Goal: Task Accomplishment & Management: Use online tool/utility

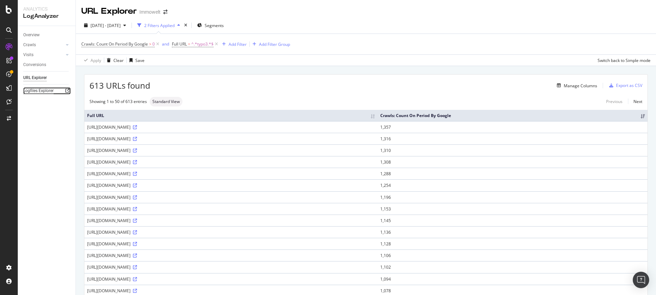
click at [49, 91] on div "Logfiles Explorer" at bounding box center [38, 90] width 30 height 7
click at [572, 83] on div "Manage Columns" at bounding box center [581, 86] width 34 height 6
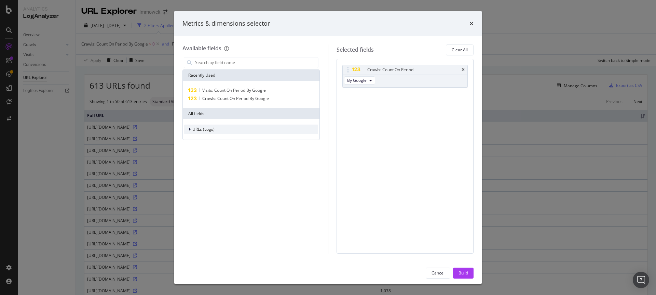
click at [198, 130] on span "URLs (Logs)" at bounding box center [203, 129] width 22 height 6
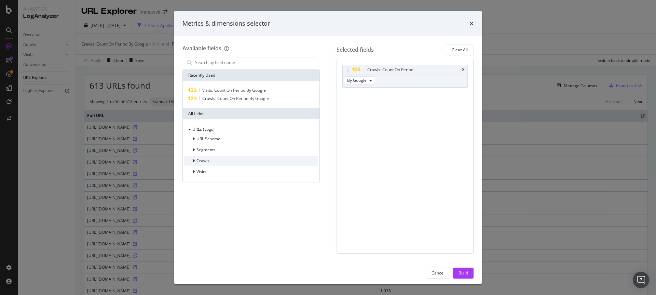
click at [201, 159] on span "Crawls" at bounding box center [203, 161] width 13 height 6
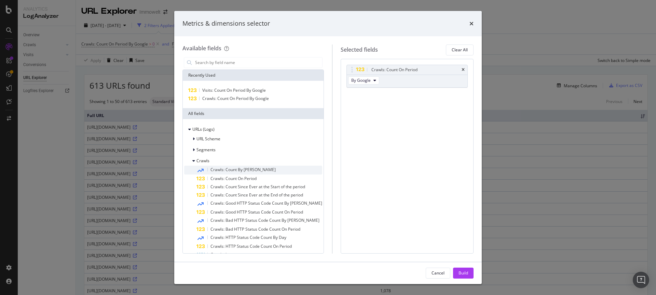
click at [235, 169] on span "Crawls: Count By Day" at bounding box center [243, 169] width 65 height 6
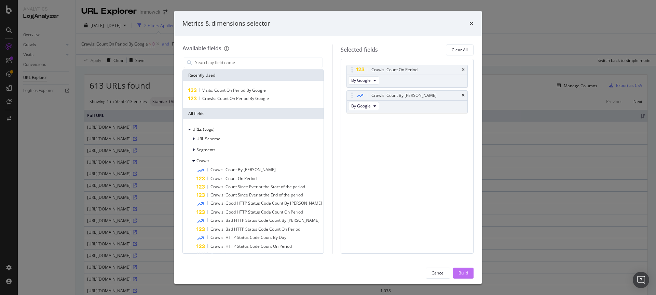
click at [468, 274] on div "Build" at bounding box center [464, 273] width 10 height 6
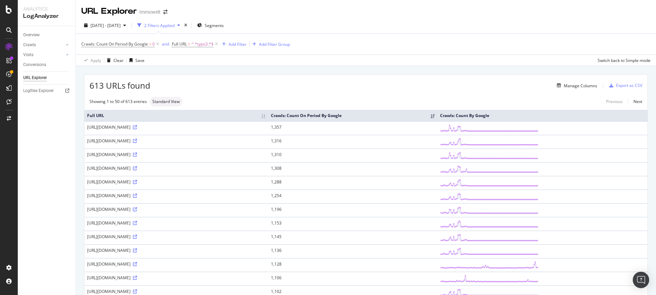
click at [263, 86] on div "Manage Columns" at bounding box center [373, 85] width 447 height 8
click at [200, 43] on span "^.*typo3.*$" at bounding box center [202, 44] width 22 height 10
click at [248, 73] on icon at bounding box center [248, 72] width 4 height 5
click at [227, 74] on input "text" at bounding box center [215, 72] width 75 height 11
paste input "typo3conf/ext/ratgeber2/Resources/Public/Styles/Global-Themes/screen.css?171257…"
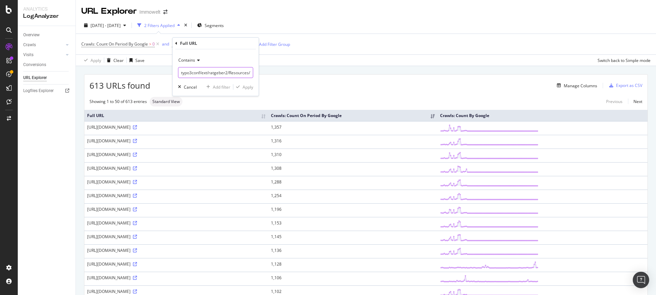
scroll to position [0, 111]
type input "typo3conf/ext/ratgeber2/Resources/Public/Styles/Global-Themes/screen.css?171257…"
click at [247, 86] on div "Apply" at bounding box center [248, 87] width 11 height 6
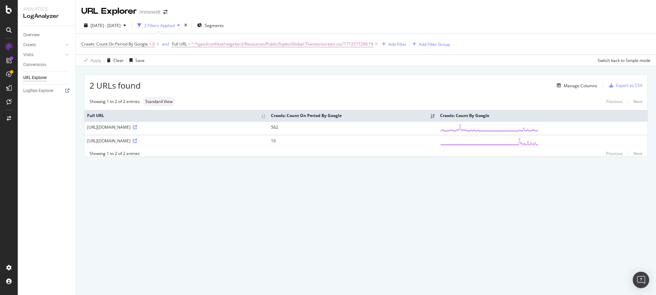
click at [293, 211] on div "URL Explorer Immowelt 2025 Jun. 16th - Sep. 15th 2 Filters Applied Segments Cra…" at bounding box center [366, 147] width 581 height 295
click at [289, 222] on div "URL Explorer Immowelt 2025 Jun. 16th - Sep. 15th 2 Filters Applied Segments Cra…" at bounding box center [366, 147] width 581 height 295
click at [300, 214] on div "URL Explorer Immowelt 2025 Jun. 16th - Sep. 15th 2 Filters Applied Segments Cra…" at bounding box center [366, 147] width 581 height 295
click at [303, 213] on div "URL Explorer Immowelt 2025 Jun. 16th - Sep. 15th 2 Filters Applied Segments Cra…" at bounding box center [366, 147] width 581 height 295
click at [307, 208] on div "URL Explorer Immowelt 2025 Jun. 16th - Sep. 15th 2 Filters Applied Segments Cra…" at bounding box center [366, 147] width 581 height 295
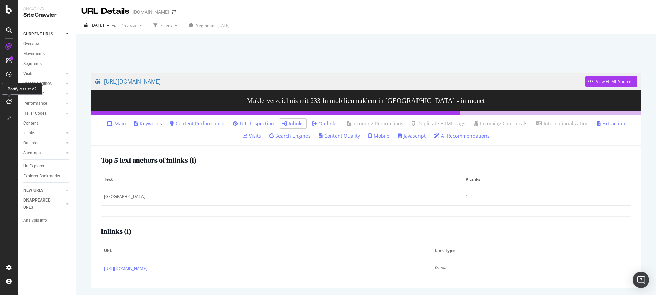
scroll to position [24, 0]
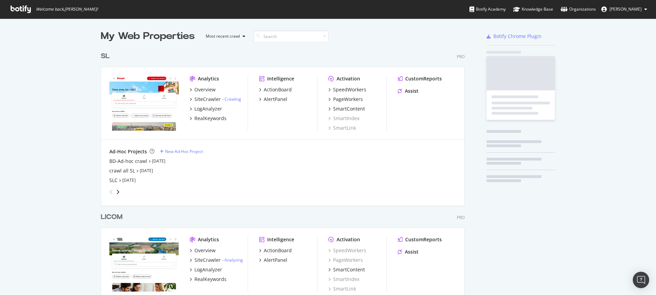
scroll to position [1822, 364]
click at [278, 36] on input at bounding box center [291, 36] width 75 height 12
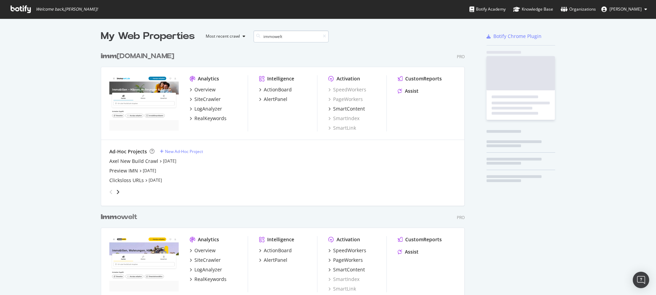
scroll to position [156, 364]
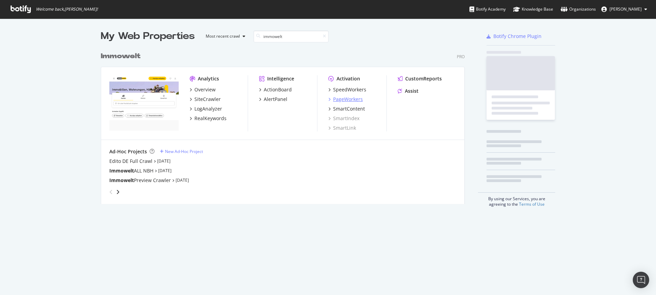
type input "immowelt"
click at [341, 97] on div "PageWorkers" at bounding box center [348, 99] width 30 height 7
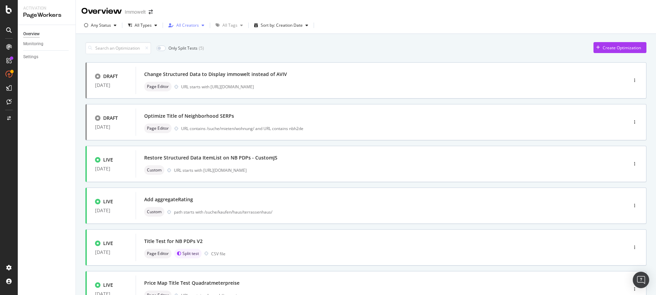
click at [185, 26] on div "All Creators" at bounding box center [187, 25] width 23 height 4
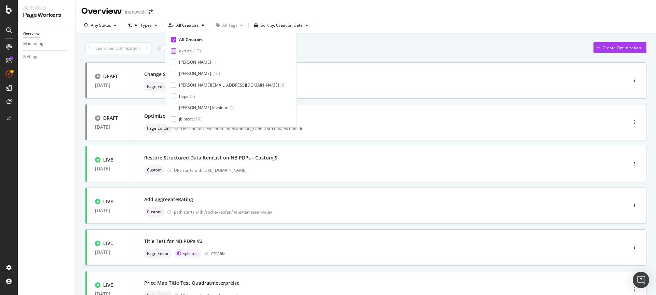
click at [186, 51] on div "akruse" at bounding box center [185, 51] width 13 height 6
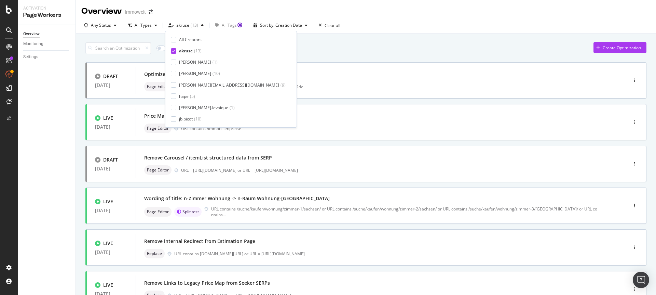
click at [338, 53] on div "Only Split Tests ( 1 ) Create Optimization" at bounding box center [365, 48] width 561 height 12
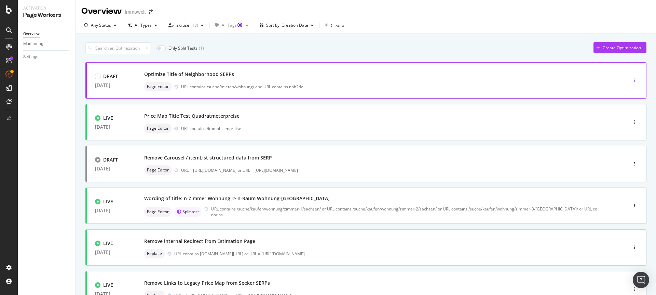
click at [632, 79] on div "button" at bounding box center [635, 80] width 6 height 4
click at [621, 128] on div "Delete" at bounding box center [622, 127] width 13 height 6
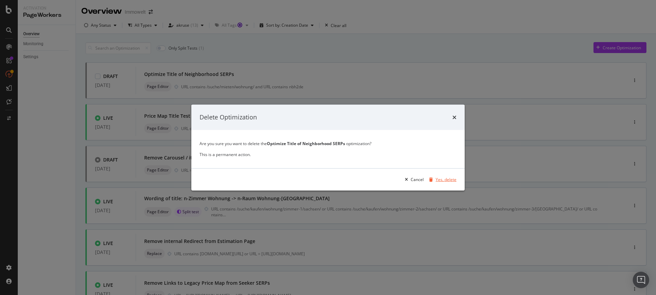
click at [449, 178] on div "Yes, delete" at bounding box center [446, 179] width 21 height 6
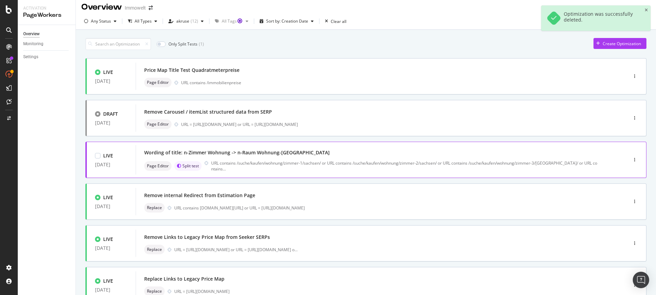
scroll to position [11, 0]
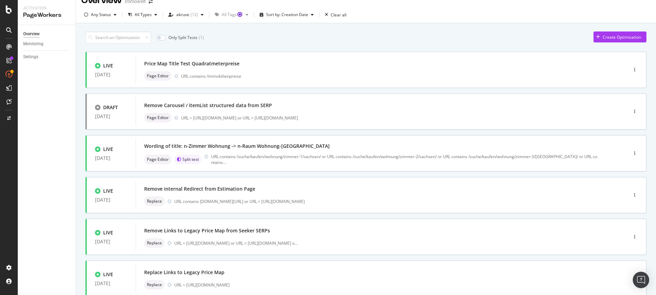
click at [386, 34] on div "Only Split Tests ( 1 ) Create Optimization" at bounding box center [365, 37] width 561 height 12
click at [294, 153] on div "Wording of title: n-Zimmer Wohnung -> n-Raum Wohnung-East DE Page Editor Split …" at bounding box center [371, 153] width 455 height 24
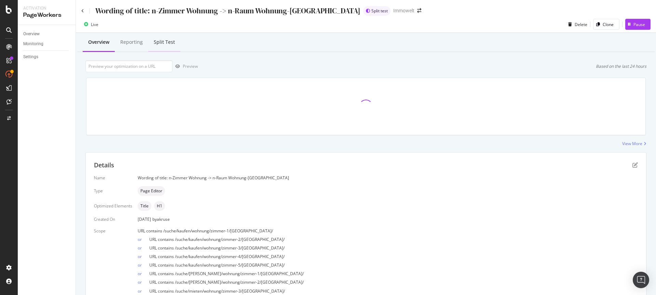
click at [162, 47] on div "Split Test" at bounding box center [164, 42] width 32 height 19
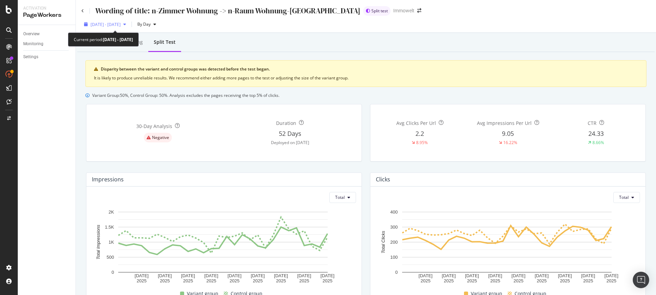
click at [115, 26] on span "2025 Aug. 18th - Sep. 14th" at bounding box center [106, 25] width 30 height 6
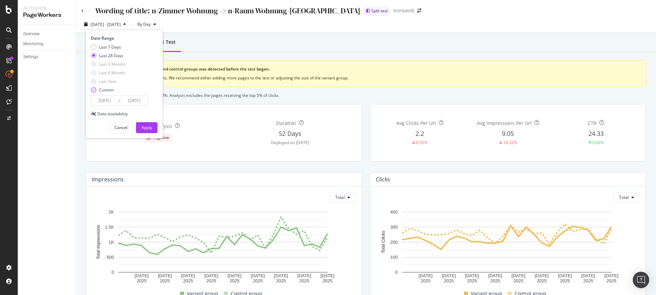
click at [103, 89] on div "Custom" at bounding box center [106, 90] width 15 height 6
click at [106, 101] on input "2025/08/18" at bounding box center [104, 101] width 27 height 10
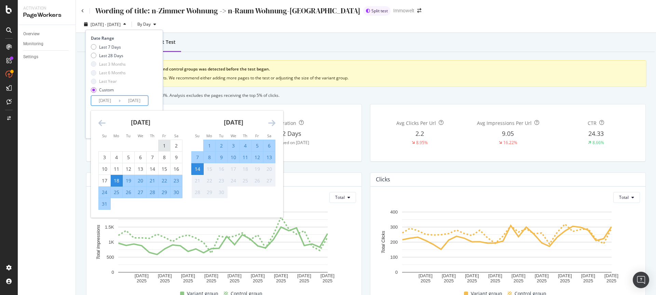
click at [164, 147] on div "1" at bounding box center [165, 145] width 12 height 7
type input "2025/08/01"
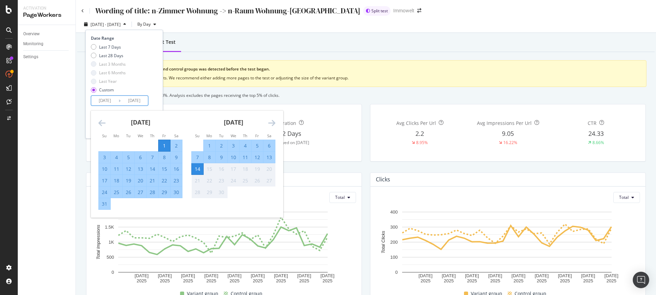
click at [197, 169] on div "14" at bounding box center [198, 168] width 12 height 7
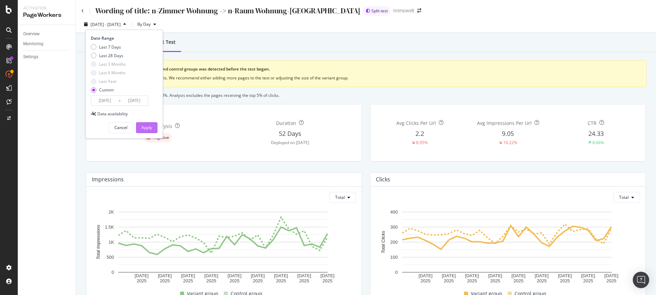
click at [152, 129] on button "Apply" at bounding box center [147, 127] width 22 height 11
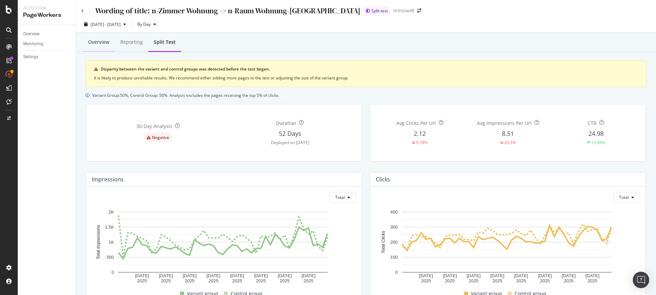
click at [105, 45] on div "Overview" at bounding box center [98, 42] width 21 height 7
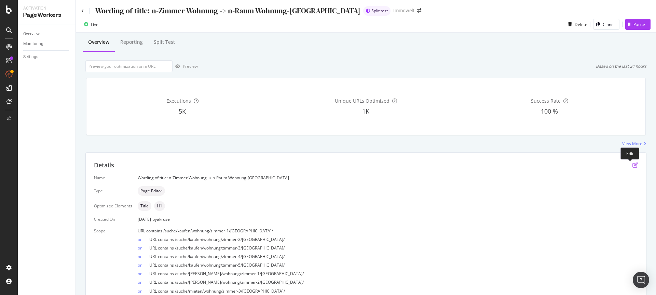
click at [633, 167] on icon "pen-to-square" at bounding box center [635, 164] width 5 height 5
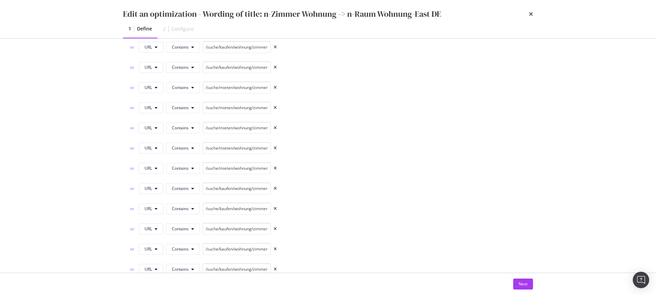
scroll to position [791, 0]
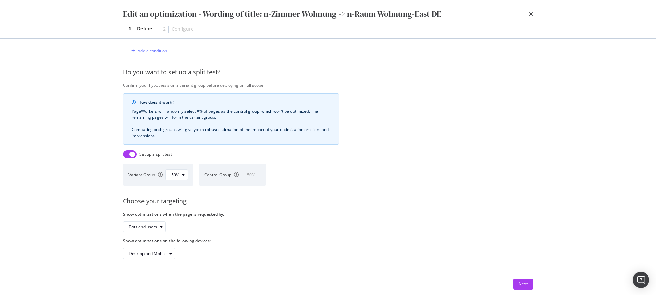
click at [126, 150] on input "modal" at bounding box center [130, 154] width 14 height 8
checkbox input "false"
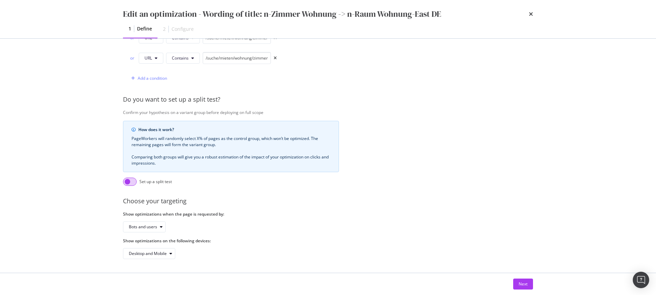
scroll to position [764, 0]
click at [528, 283] on button "Next" at bounding box center [524, 283] width 20 height 11
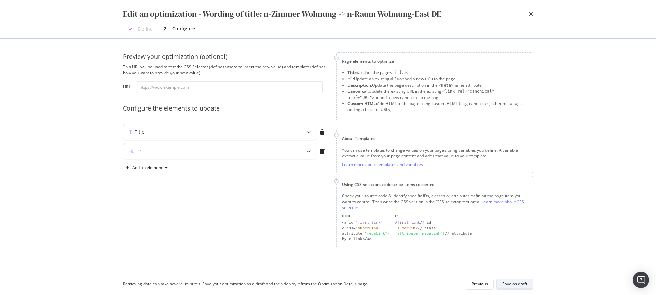
click at [518, 283] on div "Save as draft" at bounding box center [515, 284] width 25 height 6
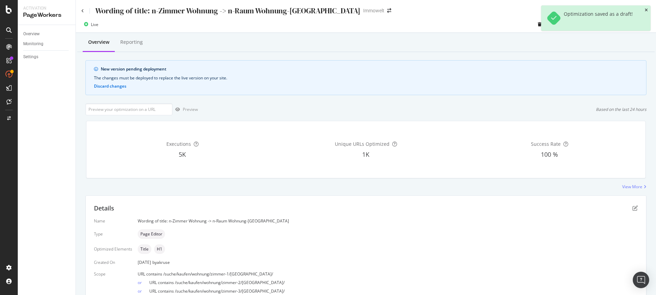
click at [647, 9] on icon "close toast" at bounding box center [646, 10] width 3 height 4
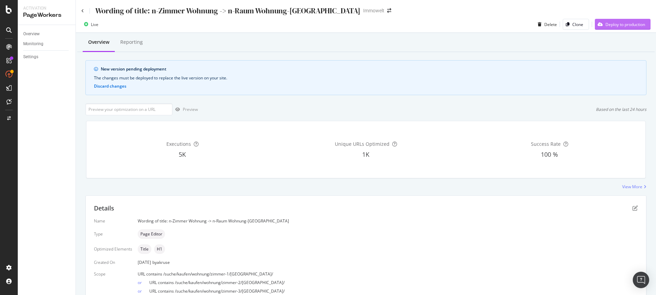
click at [618, 23] on div "Deploy to production" at bounding box center [626, 25] width 40 height 6
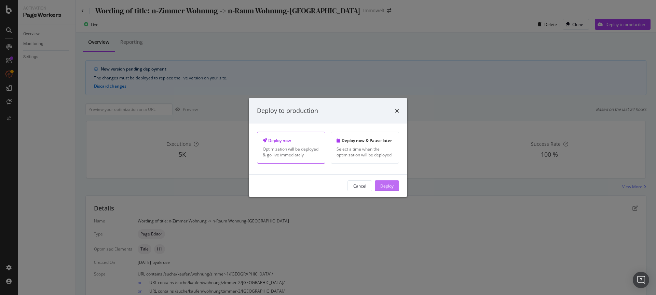
click at [389, 186] on div "Deploy" at bounding box center [387, 186] width 13 height 6
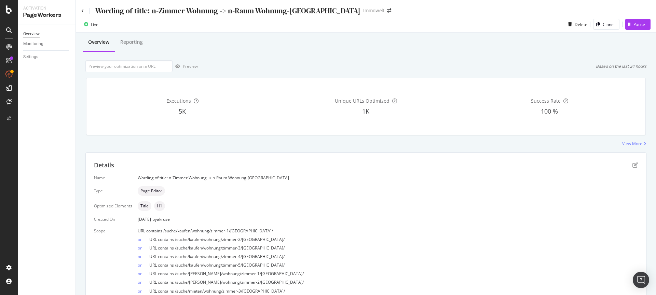
click at [34, 32] on div "Overview" at bounding box center [31, 33] width 16 height 7
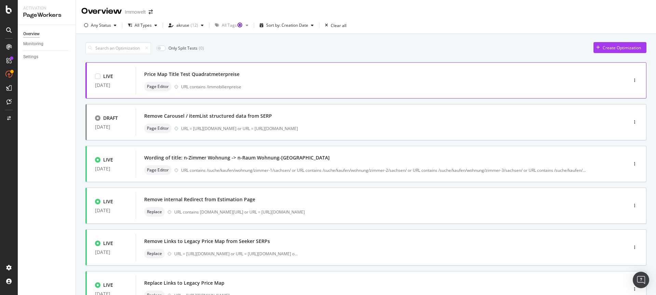
click at [286, 81] on div "Price Map Title Test Quadratmeterpreise Page Editor URL contains /immobilienpre…" at bounding box center [371, 80] width 455 height 22
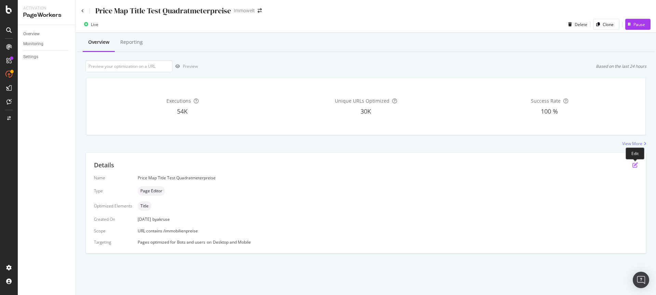
click at [636, 164] on icon "pen-to-square" at bounding box center [635, 164] width 5 height 5
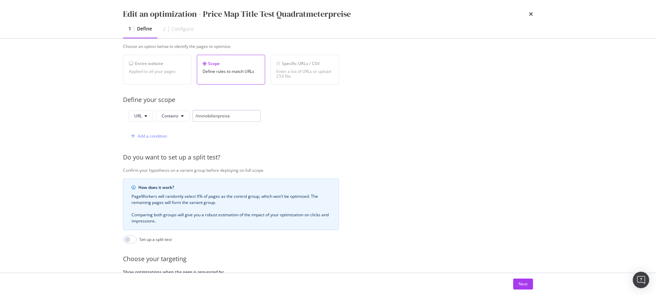
scroll to position [38, 0]
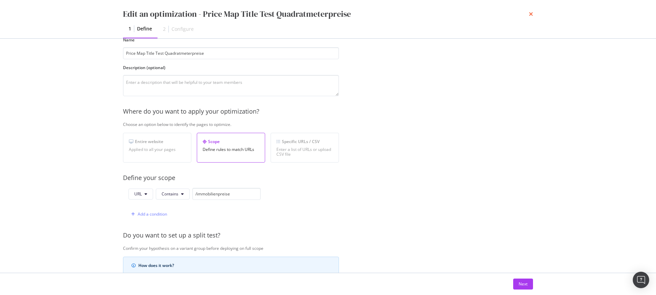
click at [531, 12] on icon "times" at bounding box center [531, 13] width 4 height 5
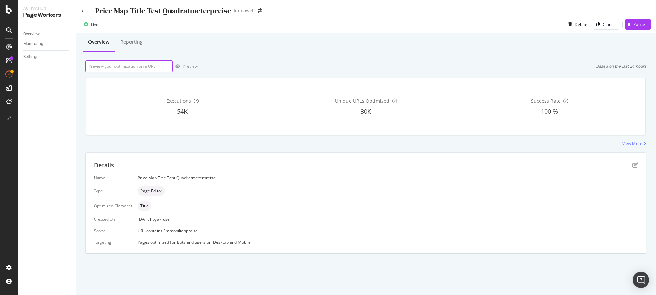
click at [143, 65] on input "url" at bounding box center [128, 66] width 87 height 12
paste input "https://www.immowelt.de/immobilienpreise/stuttgart"
type input "https://www.immowelt.de/immobilienpreise/stuttgart"
click at [186, 67] on div "Preview" at bounding box center [190, 66] width 15 height 6
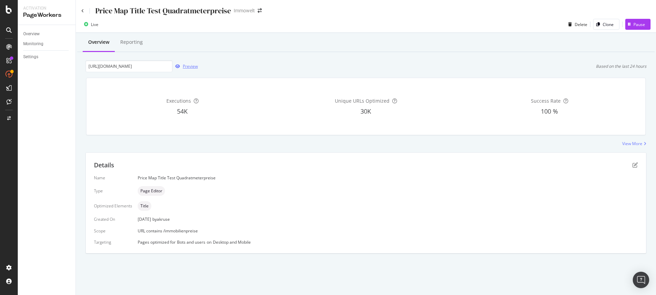
scroll to position [0, 0]
click at [635, 164] on icon "pen-to-square" at bounding box center [635, 164] width 5 height 5
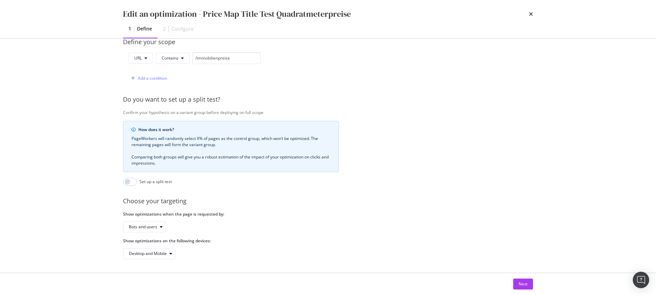
scroll to position [179, 0]
click at [525, 282] on div "Next" at bounding box center [523, 284] width 9 height 6
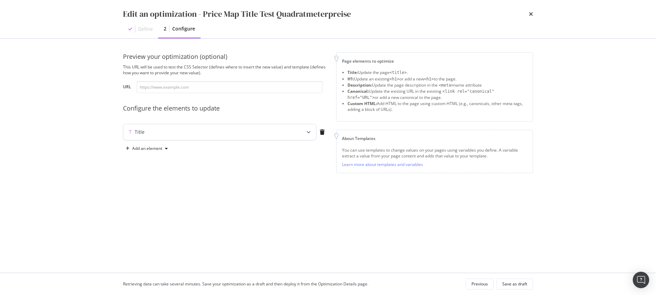
click at [305, 130] on div "modal" at bounding box center [308, 132] width 15 height 16
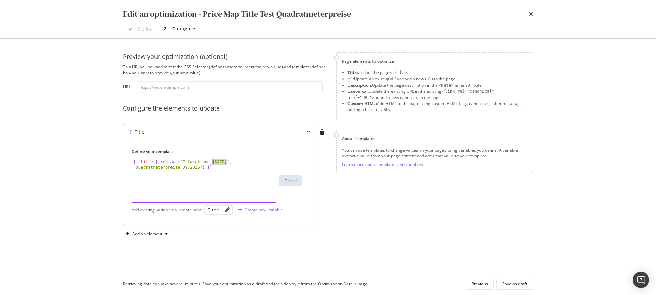
drag, startPoint x: 226, startPoint y: 161, endPoint x: 213, endPoint y: 163, distance: 13.8
click at [213, 163] on div "{{ title | replace ( "Entwicklung August 2025" , "Quadratmeterpreise 09/2025" )…" at bounding box center [204, 191] width 144 height 65
click at [241, 172] on div "{{ title | replace ( "Entwicklung September 2025" , "Quadratmeterpreise 09/2025…" at bounding box center [204, 191] width 144 height 65
type textarea "{{ title | replace("Entwicklung September 2025", "Quadratmeterpreise 09/2025") …"
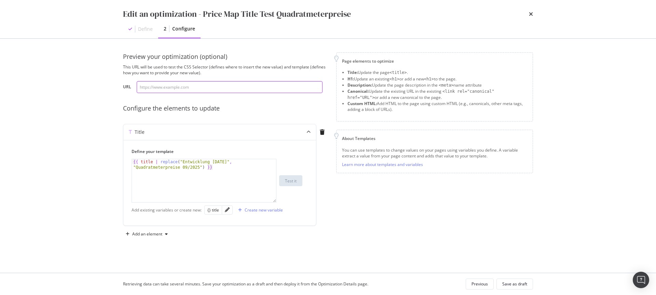
click at [173, 88] on input "modal" at bounding box center [230, 87] width 186 height 12
paste input "https://www.immowelt.de/immobilienpreise/stuttgart"
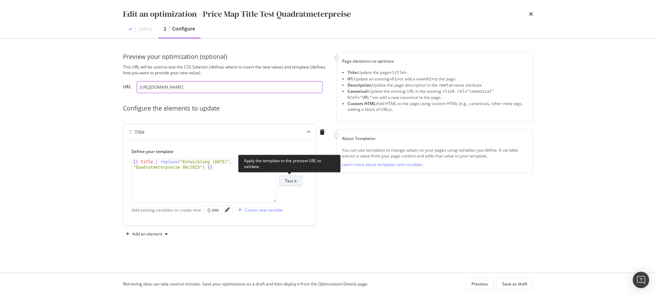
type input "https://www.immowelt.de/immobilienpreise/stuttgart"
click at [288, 177] on div "Test it" at bounding box center [291, 181] width 12 height 10
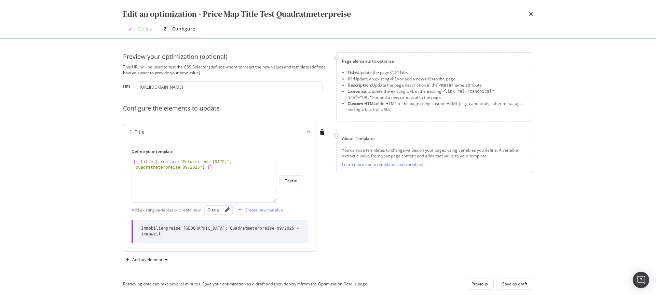
scroll to position [6, 0]
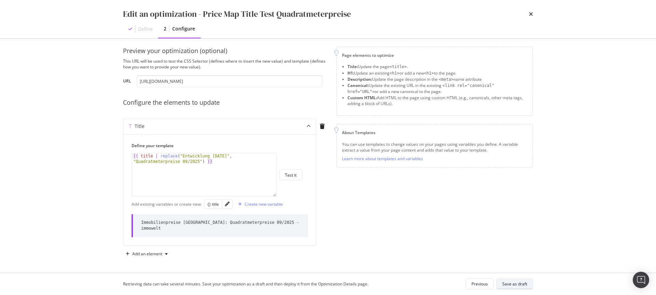
click at [518, 283] on div "Save as draft" at bounding box center [515, 284] width 25 height 6
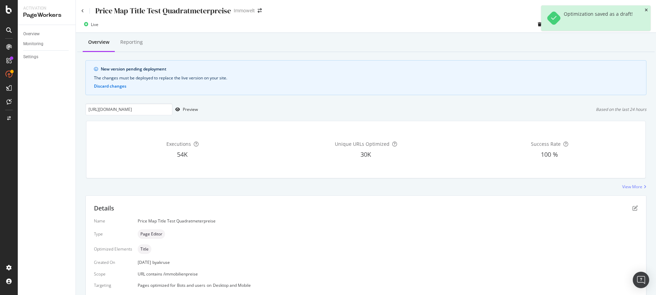
click at [647, 10] on icon "close toast" at bounding box center [646, 10] width 3 height 4
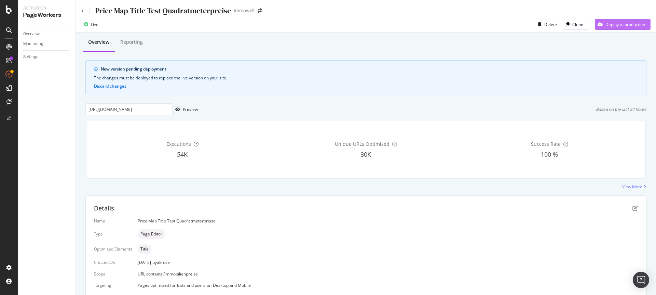
click at [617, 24] on div "Deploy to production" at bounding box center [626, 25] width 40 height 6
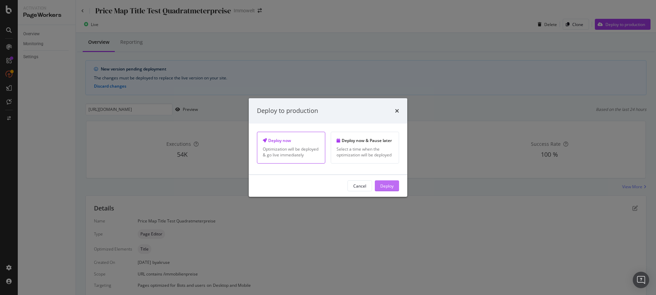
click at [383, 187] on div "Deploy" at bounding box center [387, 186] width 13 height 6
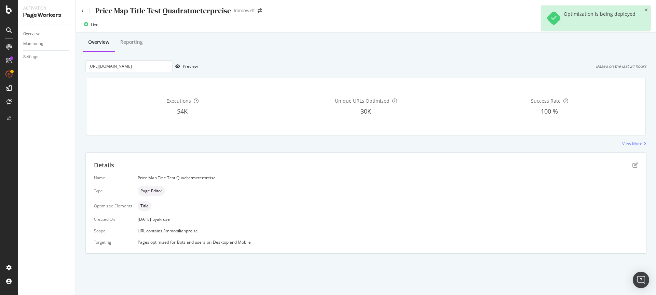
click at [104, 44] on div "Overview" at bounding box center [98, 42] width 21 height 7
click at [36, 31] on div "Overview" at bounding box center [31, 33] width 16 height 7
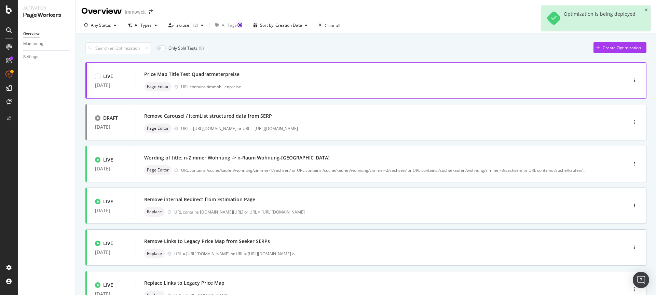
click at [275, 81] on div "Price Map Title Test Quadratmeterpreise Page Editor URL contains /immobilienpre…" at bounding box center [371, 80] width 455 height 22
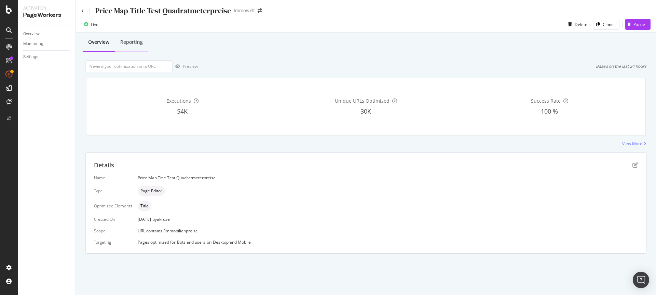
click at [132, 42] on div "Reporting" at bounding box center [131, 42] width 23 height 7
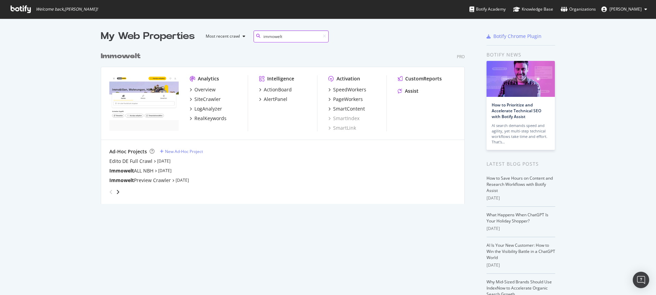
scroll to position [156, 364]
type input "immowelt"
click at [350, 101] on div "PageWorkers" at bounding box center [348, 99] width 30 height 7
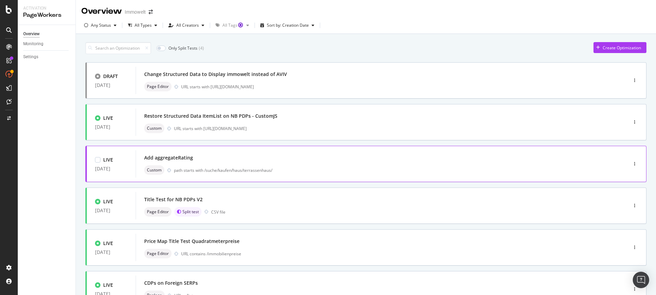
click at [290, 163] on div "Add aggregateRating Custom path starts with /suche/kaufen/haus/terrassenhaus/" at bounding box center [371, 164] width 455 height 22
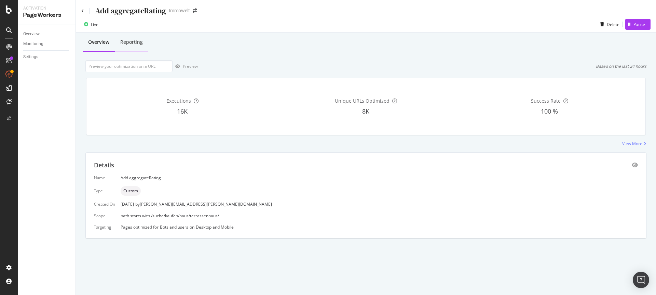
click at [124, 41] on div "Reporting" at bounding box center [131, 42] width 23 height 7
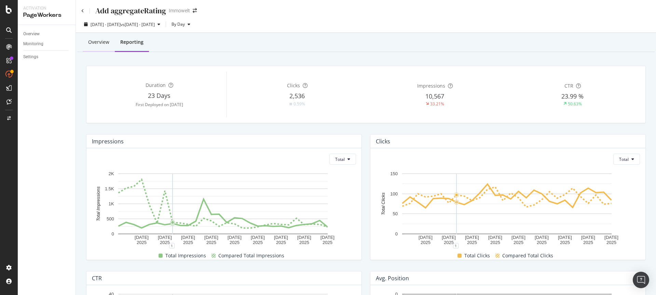
click at [103, 44] on div "Overview" at bounding box center [98, 42] width 21 height 7
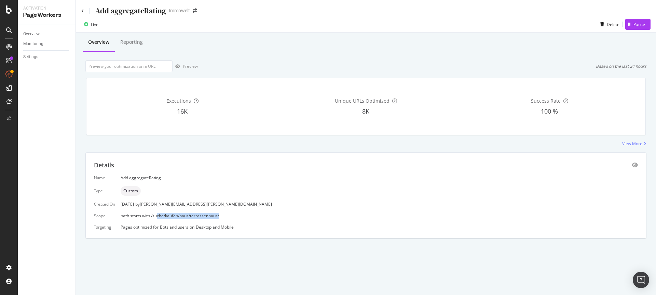
drag, startPoint x: 227, startPoint y: 214, endPoint x: 234, endPoint y: 183, distance: 32.2
click at [158, 213] on div "path starts with /suche/kaufen/haus/terrassenhaus/" at bounding box center [380, 216] width 518 height 6
click at [271, 196] on div "Name Add aggregateRating Type Custom Created On 26 Aug. 2025 by benjamin.bussie…" at bounding box center [366, 202] width 544 height 55
click at [638, 25] on div "Pause" at bounding box center [640, 25] width 12 height 6
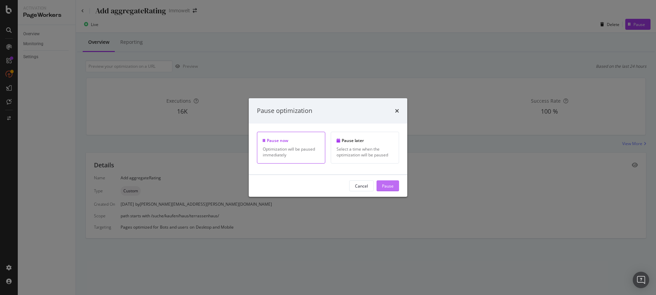
click at [387, 185] on div "Pause" at bounding box center [388, 186] width 12 height 6
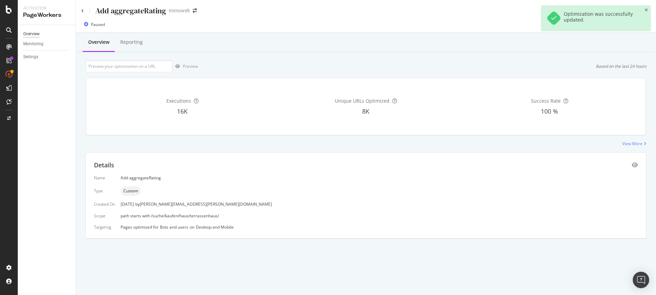
click at [37, 34] on div "Overview" at bounding box center [31, 33] width 16 height 7
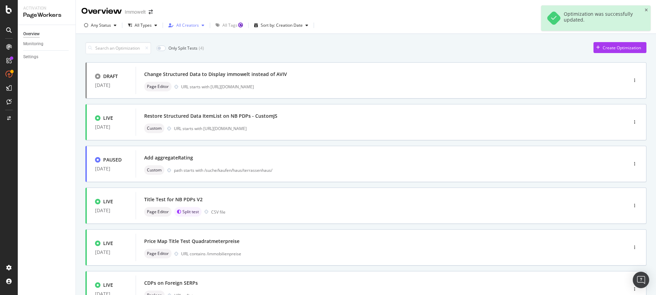
click at [188, 25] on div "All Creators" at bounding box center [187, 25] width 23 height 4
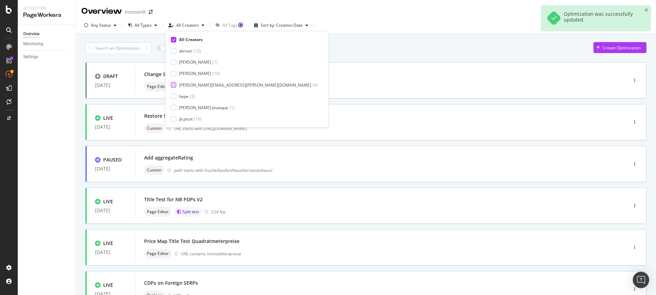
click at [184, 85] on div "benjamin.bussiere@botify.com" at bounding box center [245, 85] width 132 height 6
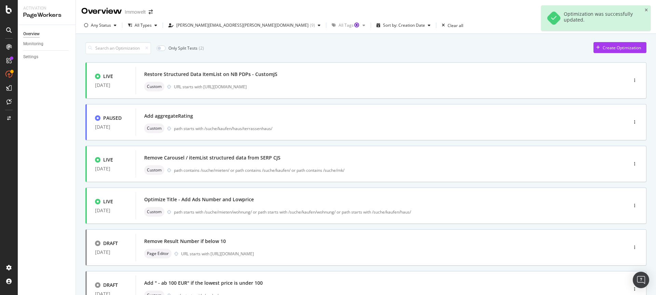
click at [345, 53] on div "Only Split Tests ( 2 ) Create Optimization" at bounding box center [365, 48] width 561 height 12
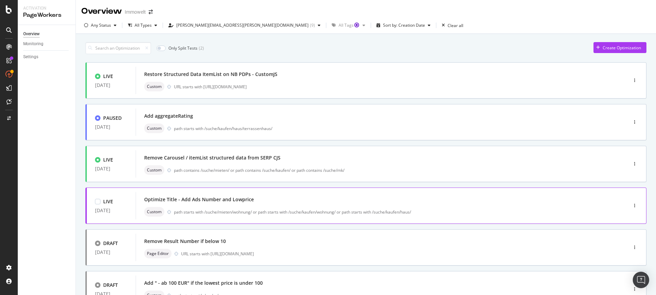
click at [268, 205] on div "Optimize Title - Add Ads Number and Lowprice Custom path starts with /suche/mie…" at bounding box center [371, 206] width 455 height 22
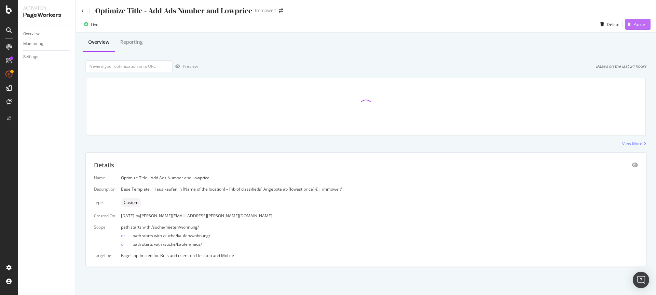
click at [639, 23] on div "Pause" at bounding box center [640, 25] width 12 height 6
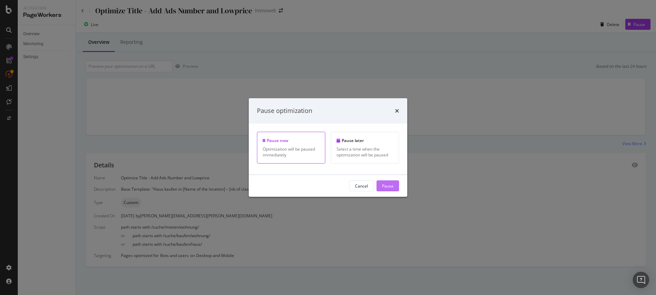
click at [387, 186] on div "Pause" at bounding box center [388, 186] width 12 height 6
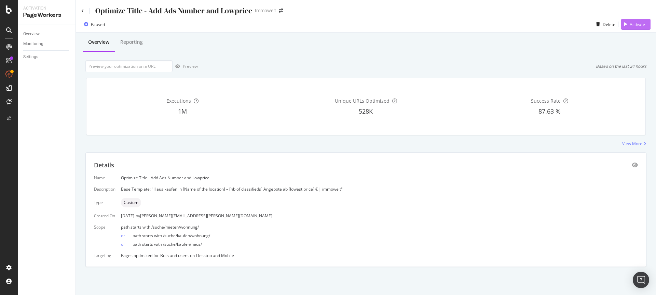
click at [639, 26] on div "Activate" at bounding box center [637, 25] width 15 height 6
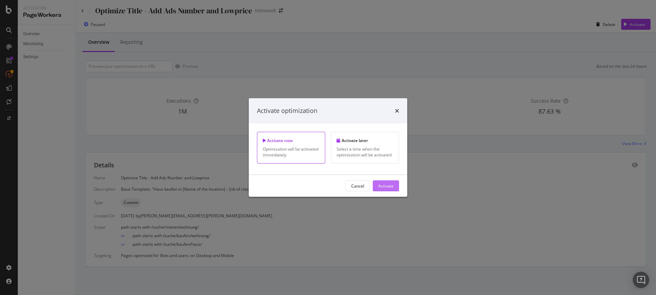
click at [389, 187] on div "Activate" at bounding box center [385, 186] width 15 height 6
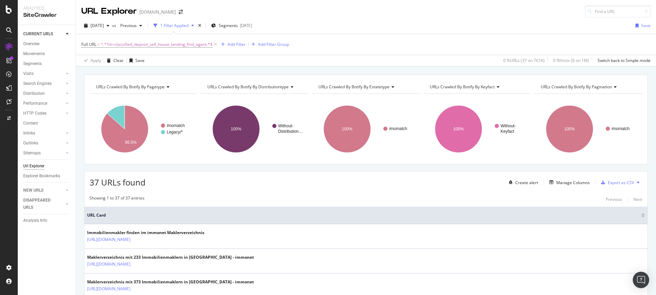
scroll to position [1, 0]
